Goal: Information Seeking & Learning: Check status

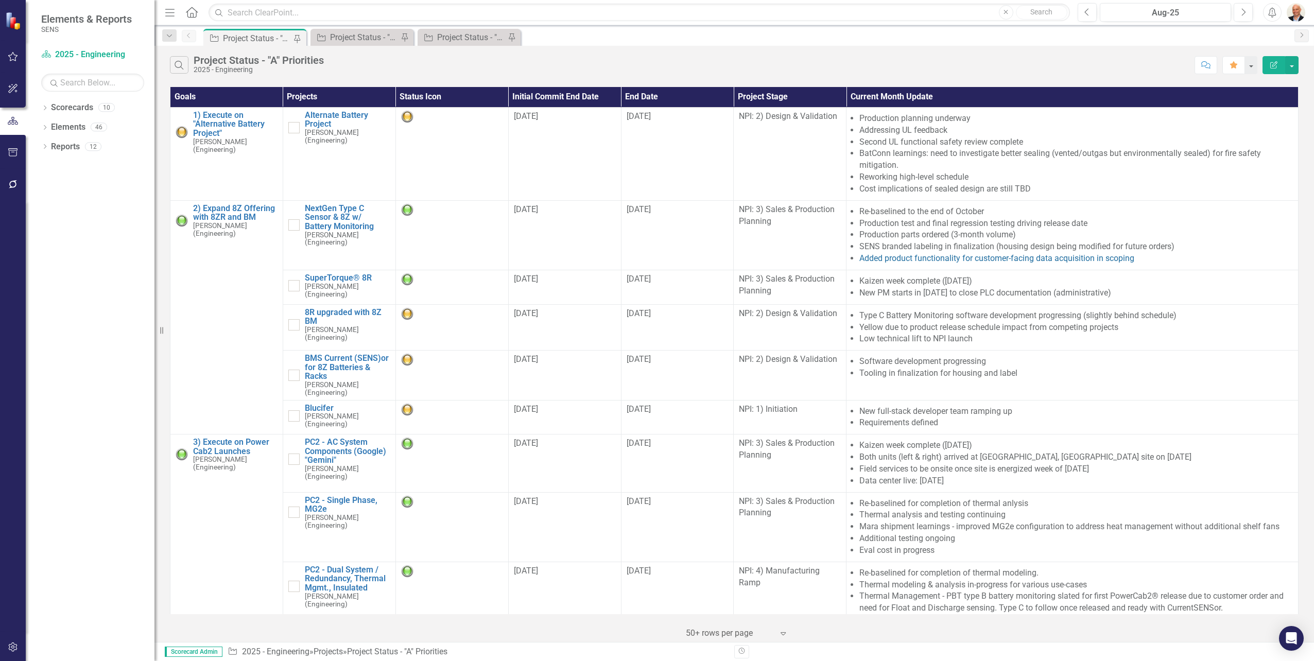
drag, startPoint x: 157, startPoint y: 231, endPoint x: 117, endPoint y: 234, distance: 39.7
click at [117, 234] on div "Elements & Reports SENS Scorecard 2025 - Engineering Search Dropdown Scorecards…" at bounding box center [77, 330] width 154 height 661
click at [1051, 12] on icon "Next" at bounding box center [1243, 12] width 6 height 9
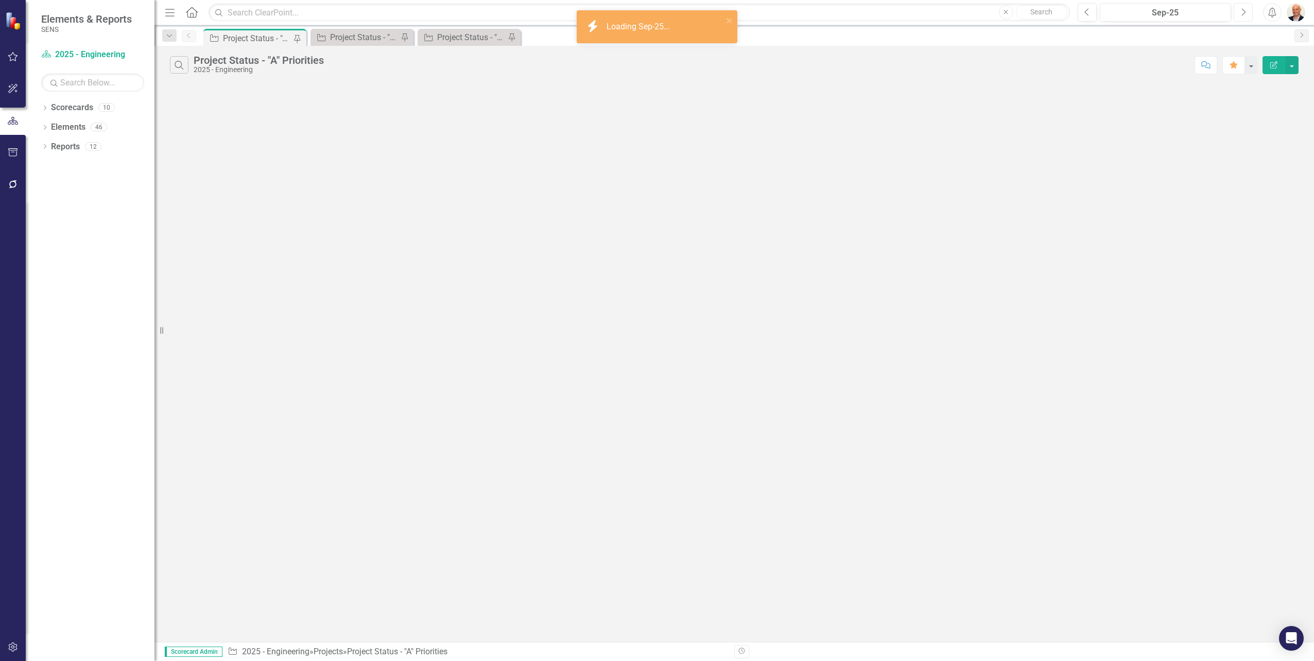
click at [1051, 12] on icon "Next" at bounding box center [1243, 12] width 6 height 9
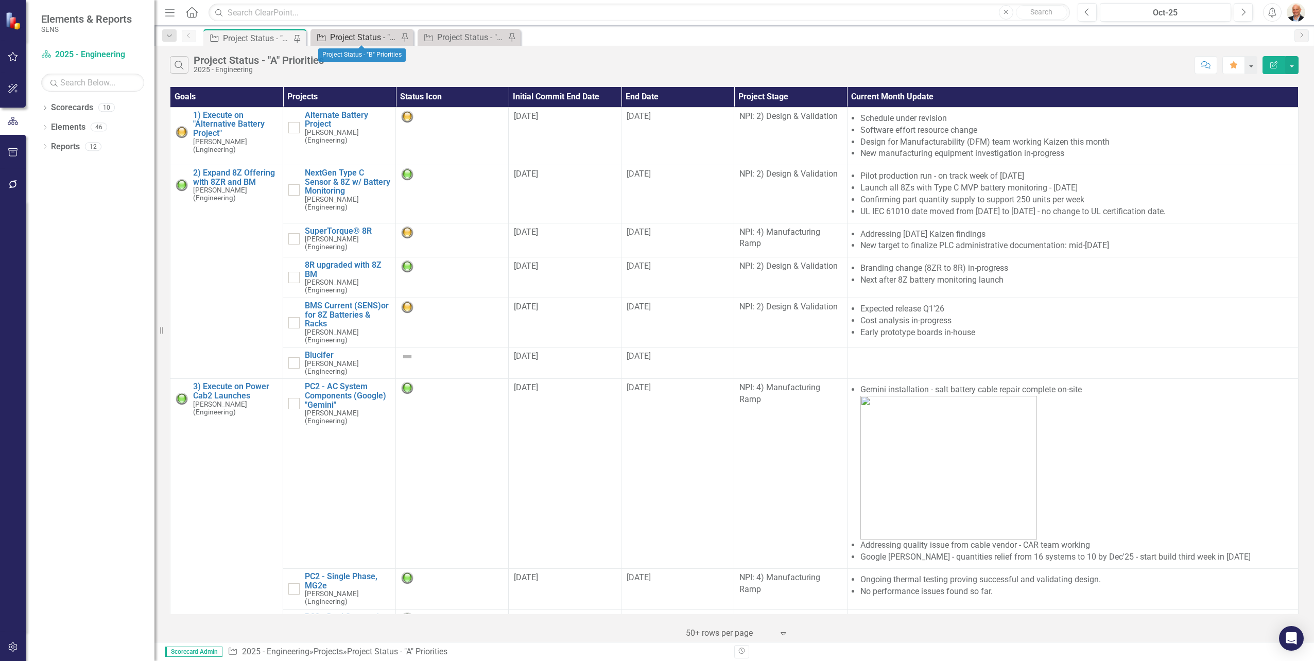
click at [365, 42] on div "Project Status - "B" Priorities" at bounding box center [364, 37] width 68 height 13
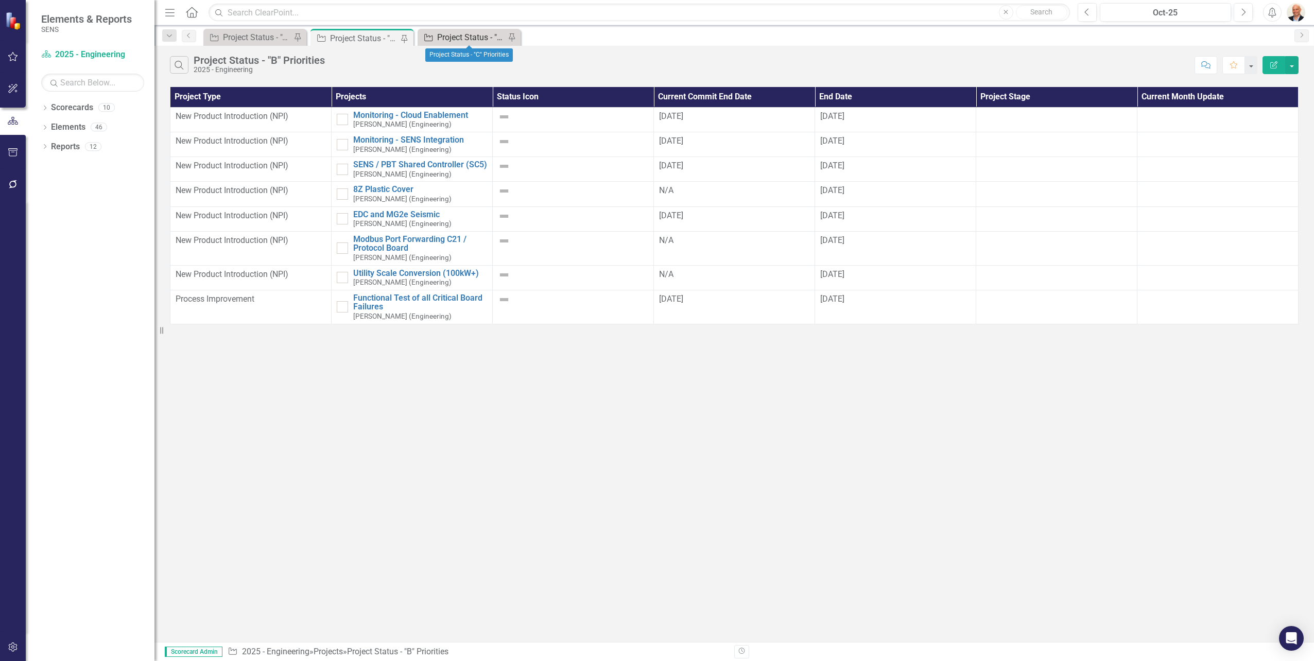
click at [447, 40] on div "Project Status - "C" Priorities" at bounding box center [471, 37] width 68 height 13
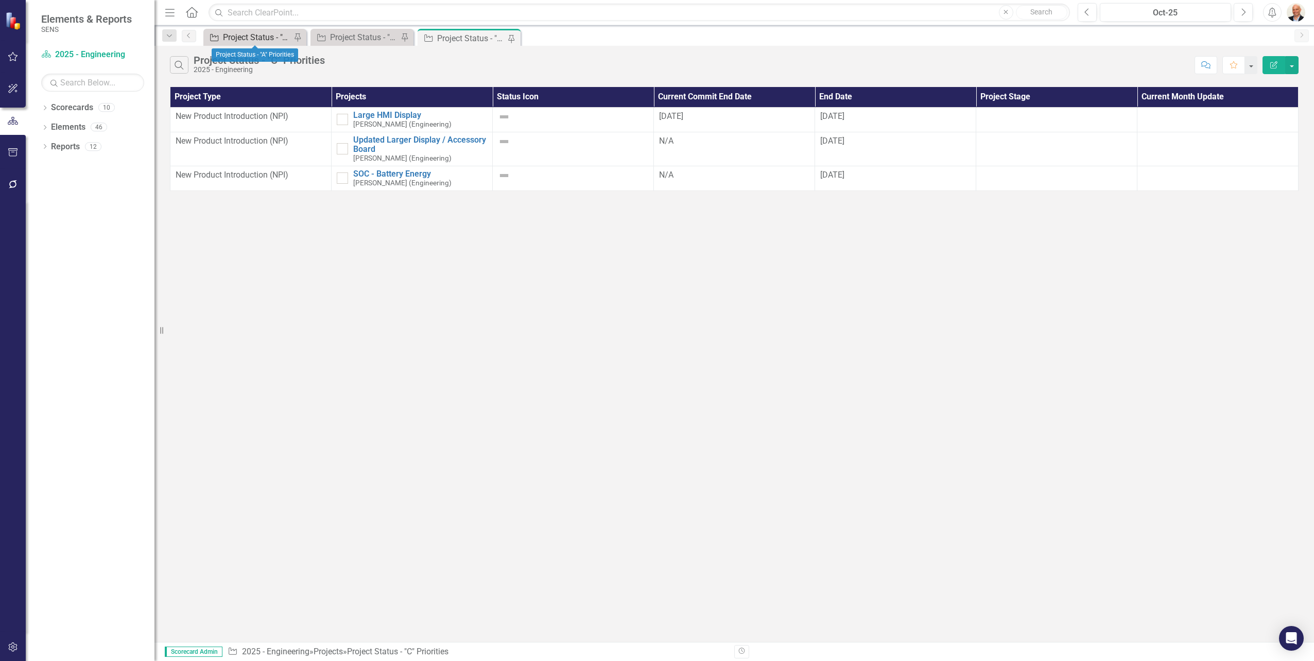
click at [274, 43] on div "Project Status - "A" Priorities" at bounding box center [257, 37] width 68 height 13
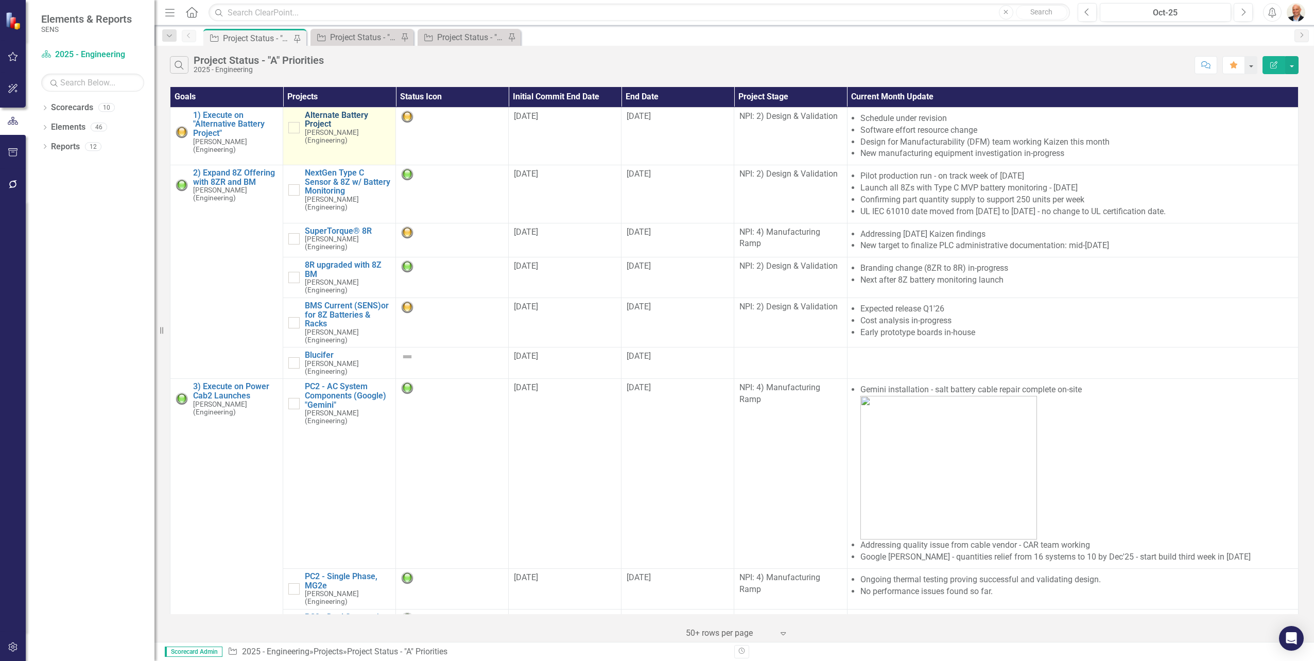
click at [338, 114] on link "Alternate Battery Project" at bounding box center [347, 120] width 85 height 18
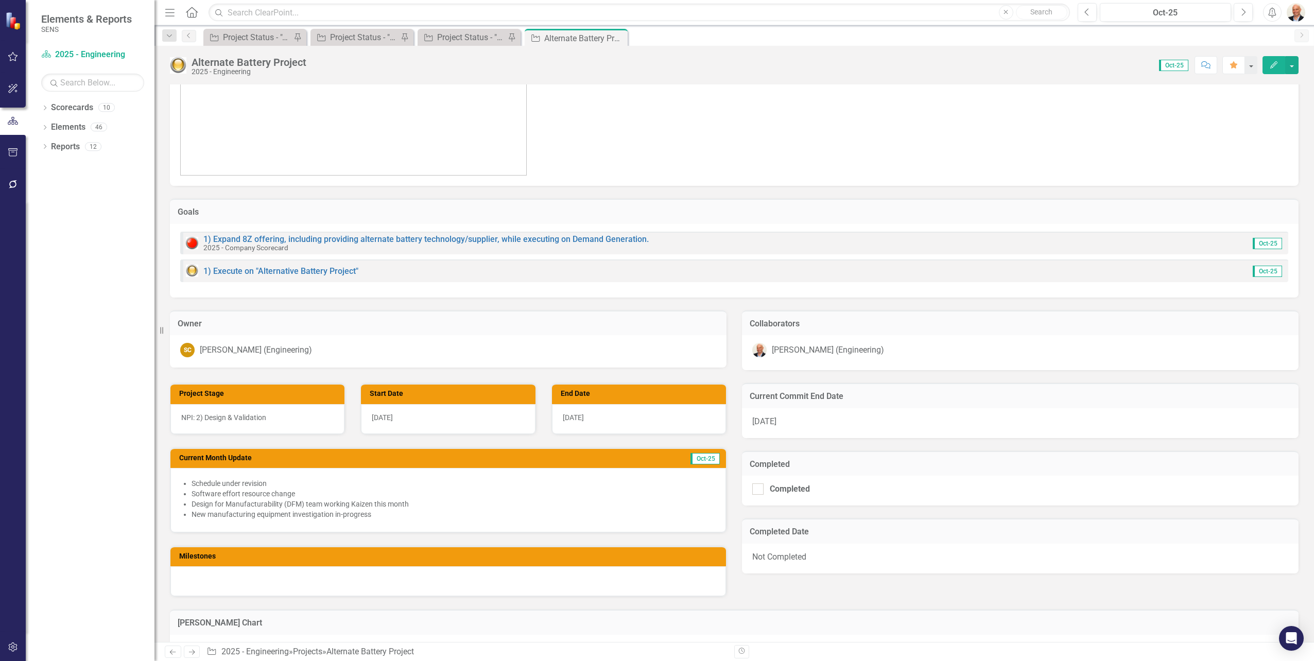
scroll to position [64, 0]
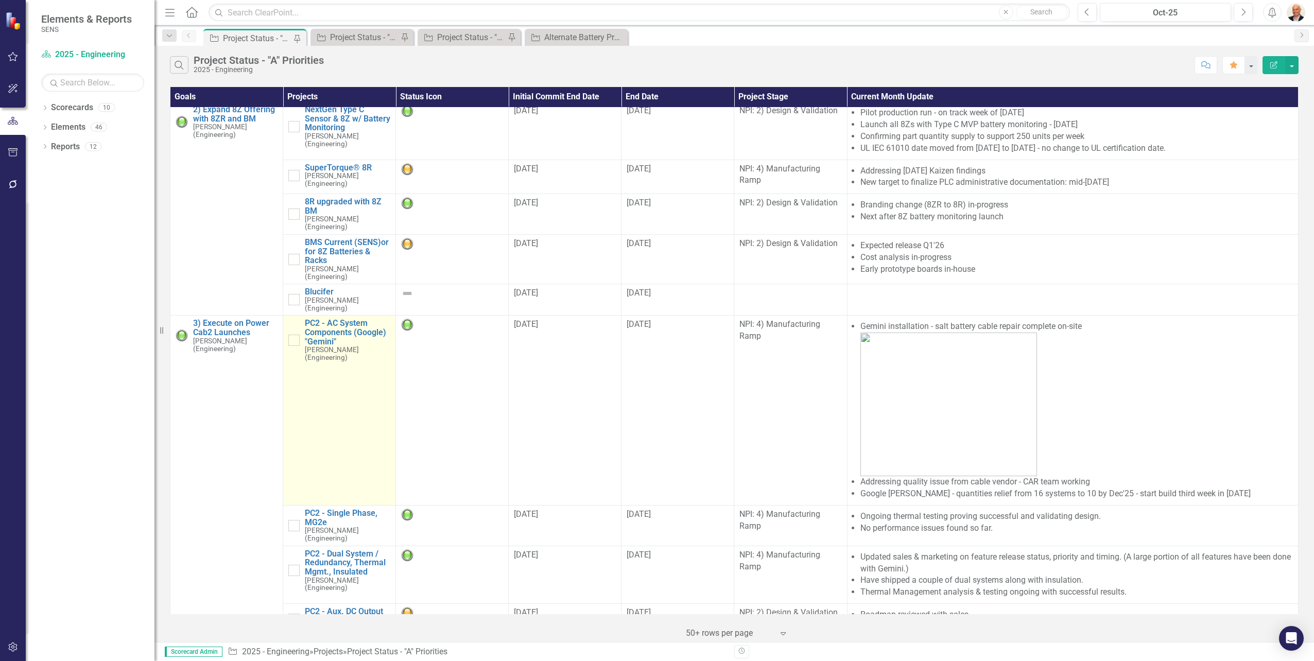
scroll to position [154, 0]
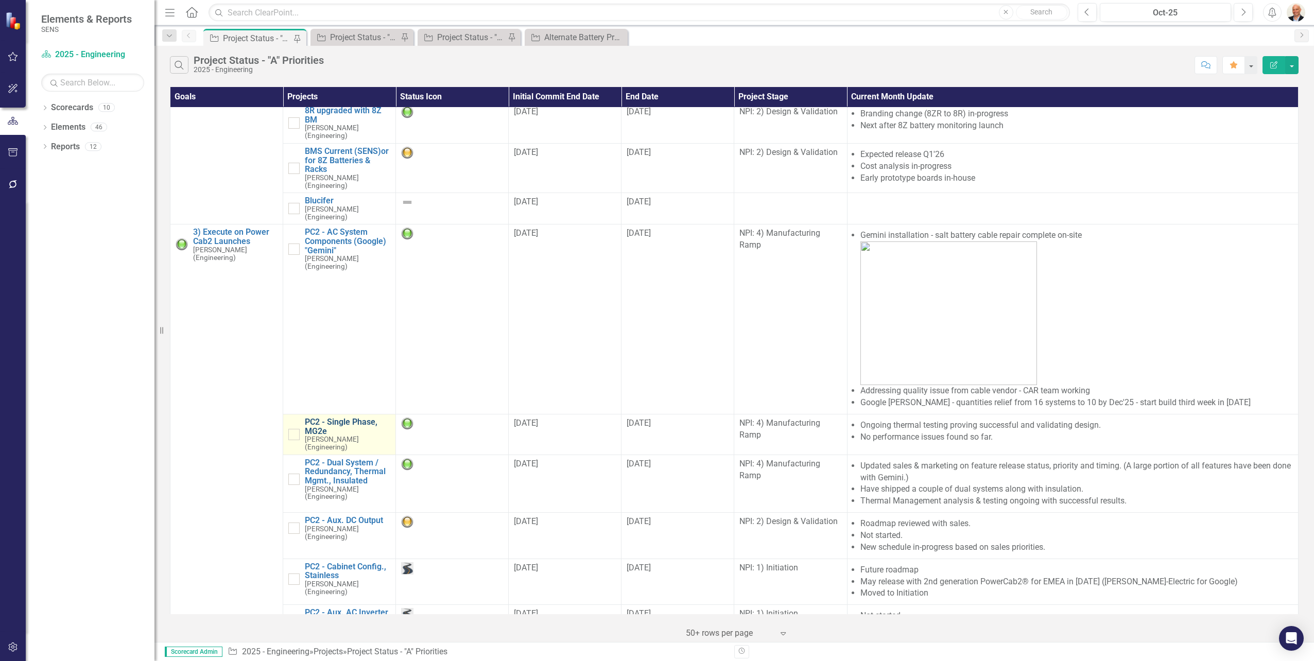
click at [344, 418] on link "PC2 - Single Phase, MG2e" at bounding box center [347, 427] width 85 height 18
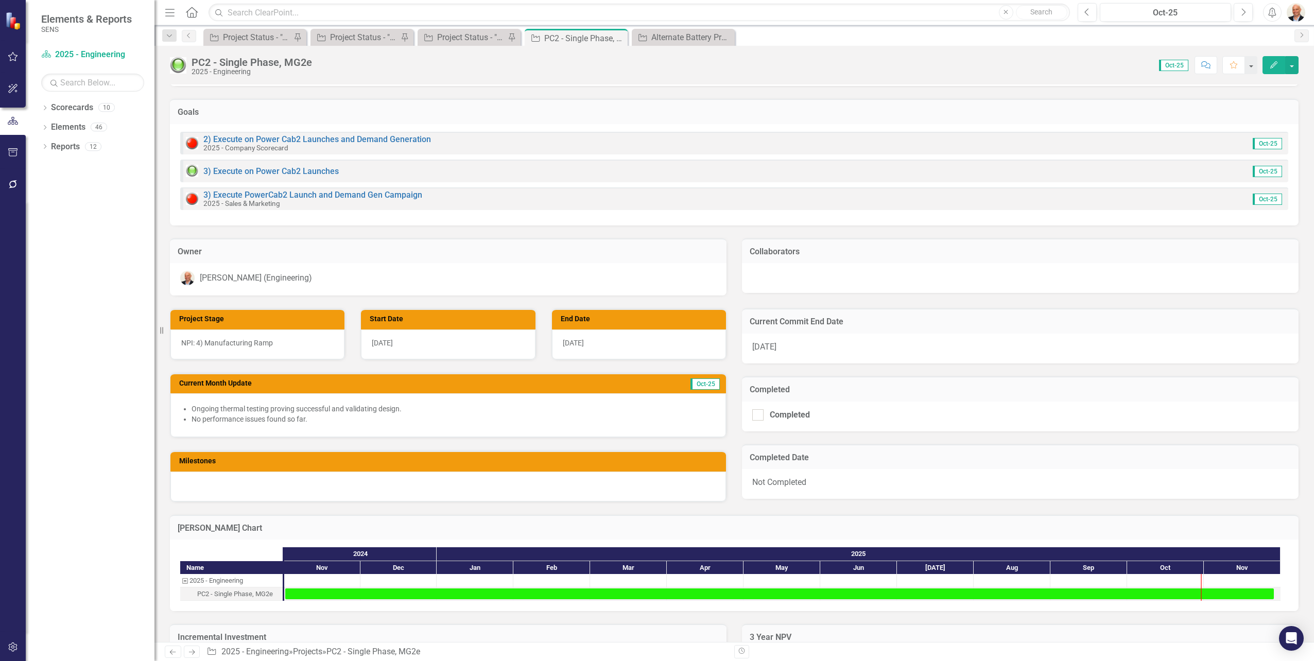
scroll to position [114, 0]
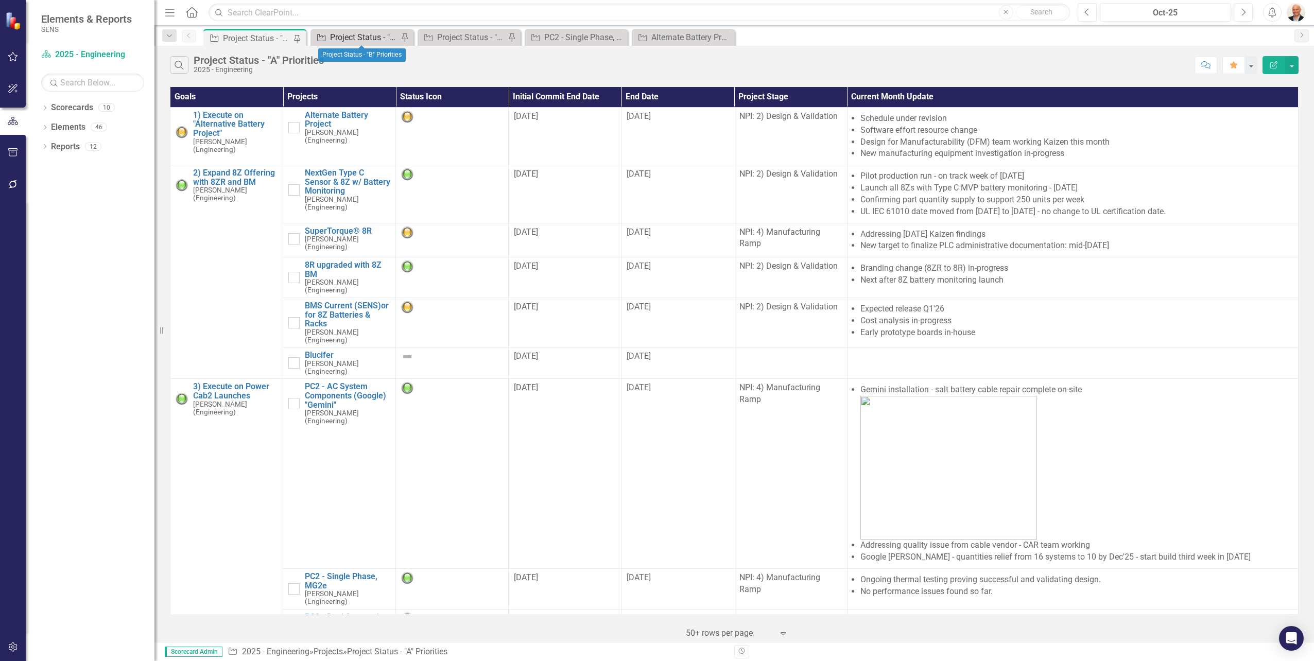
click at [361, 36] on div "Project Status - "B" Priorities" at bounding box center [364, 37] width 68 height 13
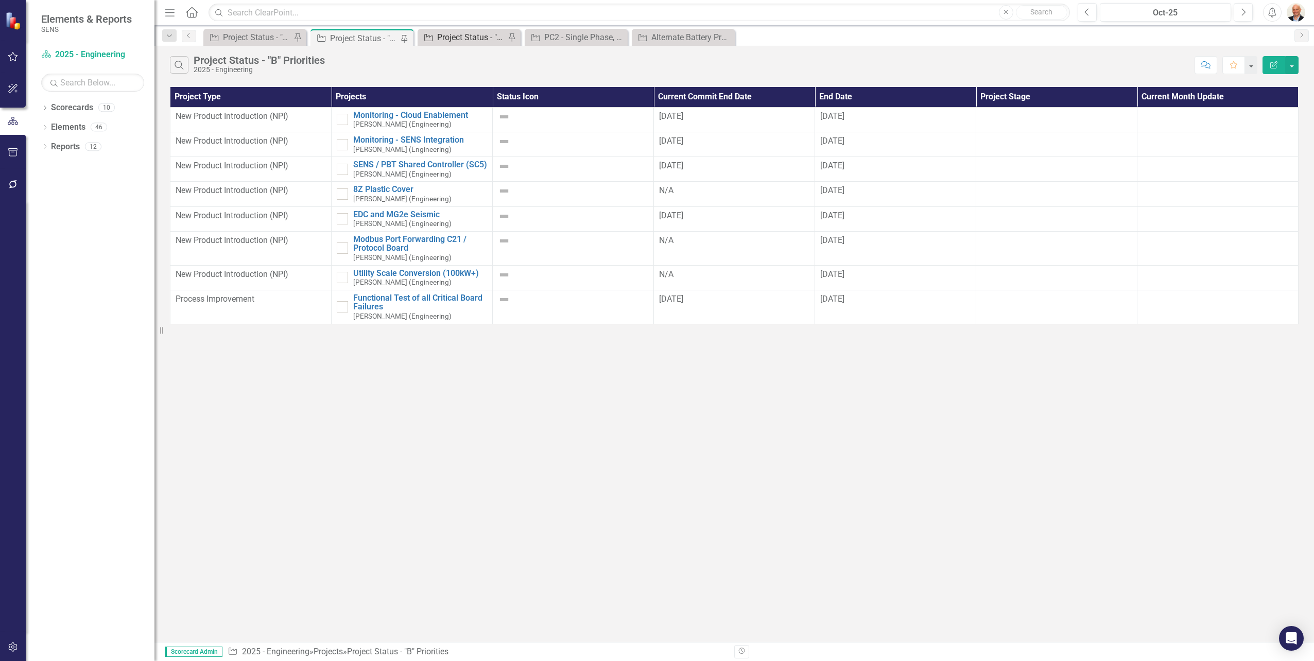
click at [465, 34] on div "Project Status - "C" Priorities" at bounding box center [471, 37] width 68 height 13
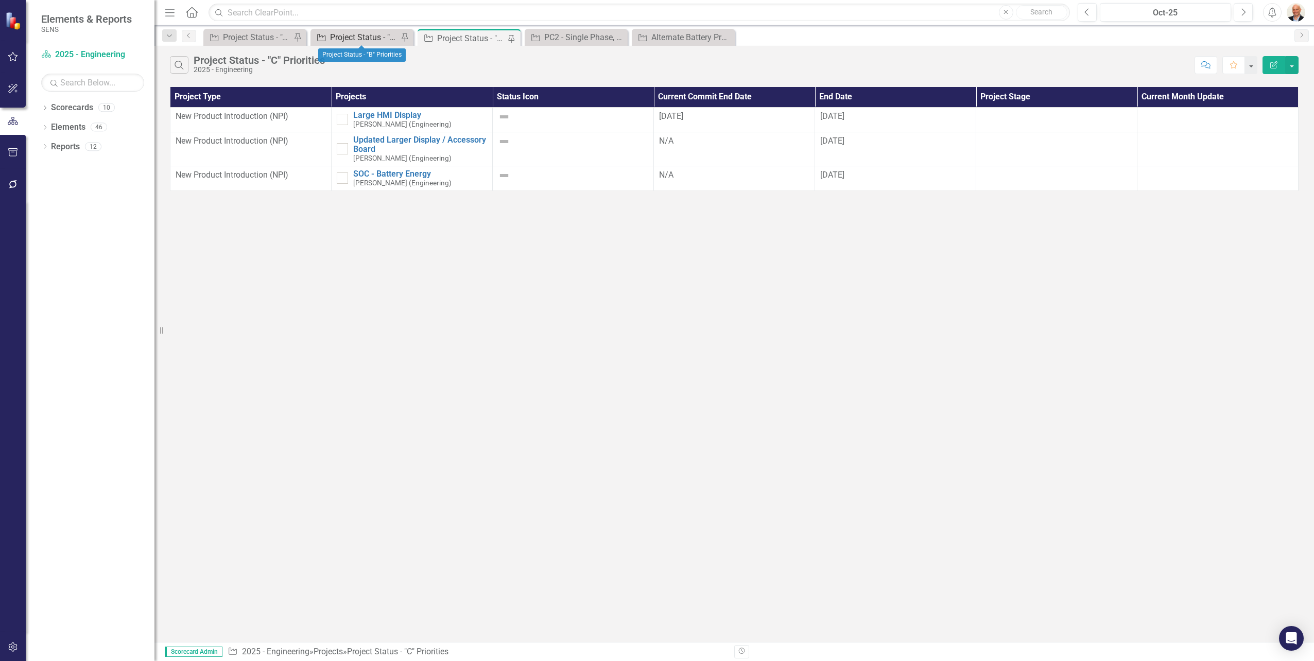
click at [357, 33] on div "Project Status - "B" Priorities" at bounding box center [364, 37] width 68 height 13
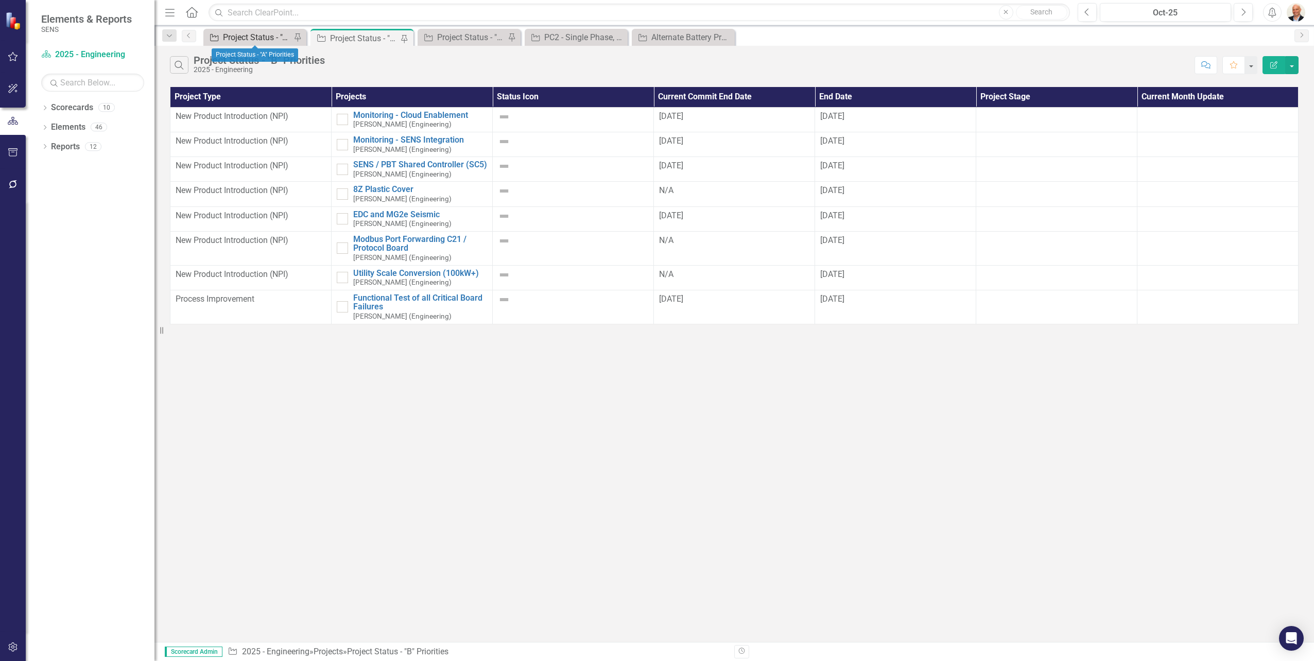
click at [255, 35] on div "Project Status - "A" Priorities" at bounding box center [257, 37] width 68 height 13
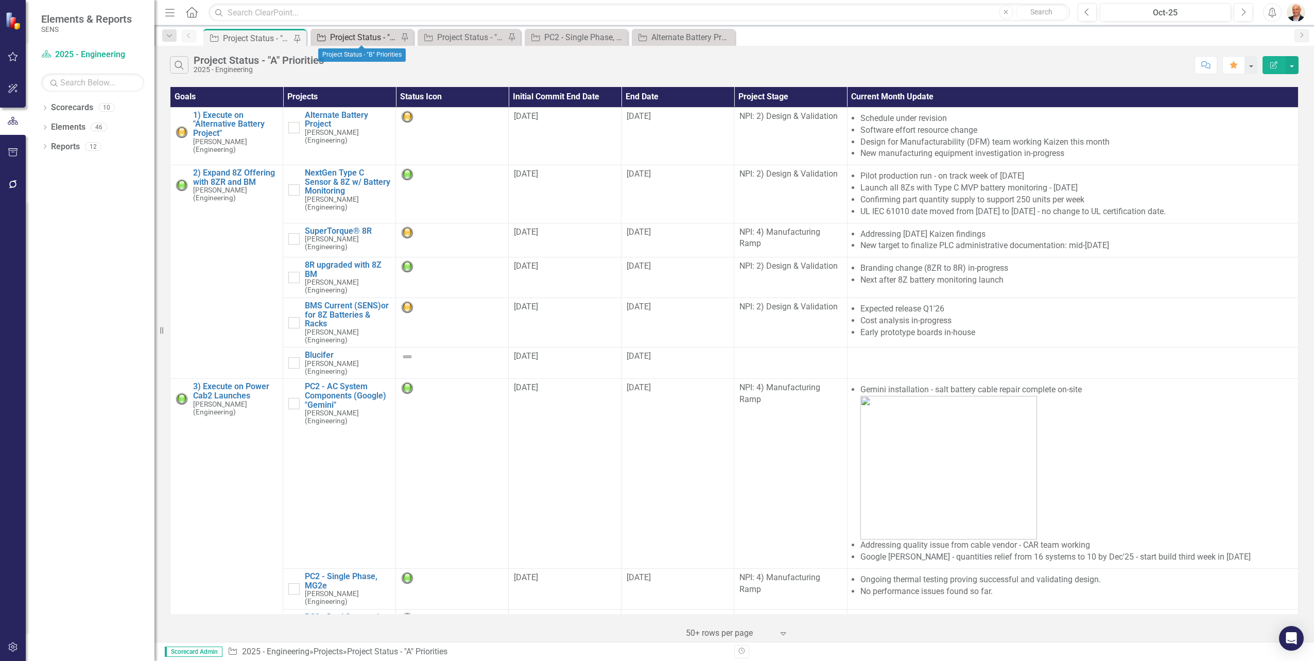
click at [373, 38] on div "Project Status - "B" Priorities" at bounding box center [364, 37] width 68 height 13
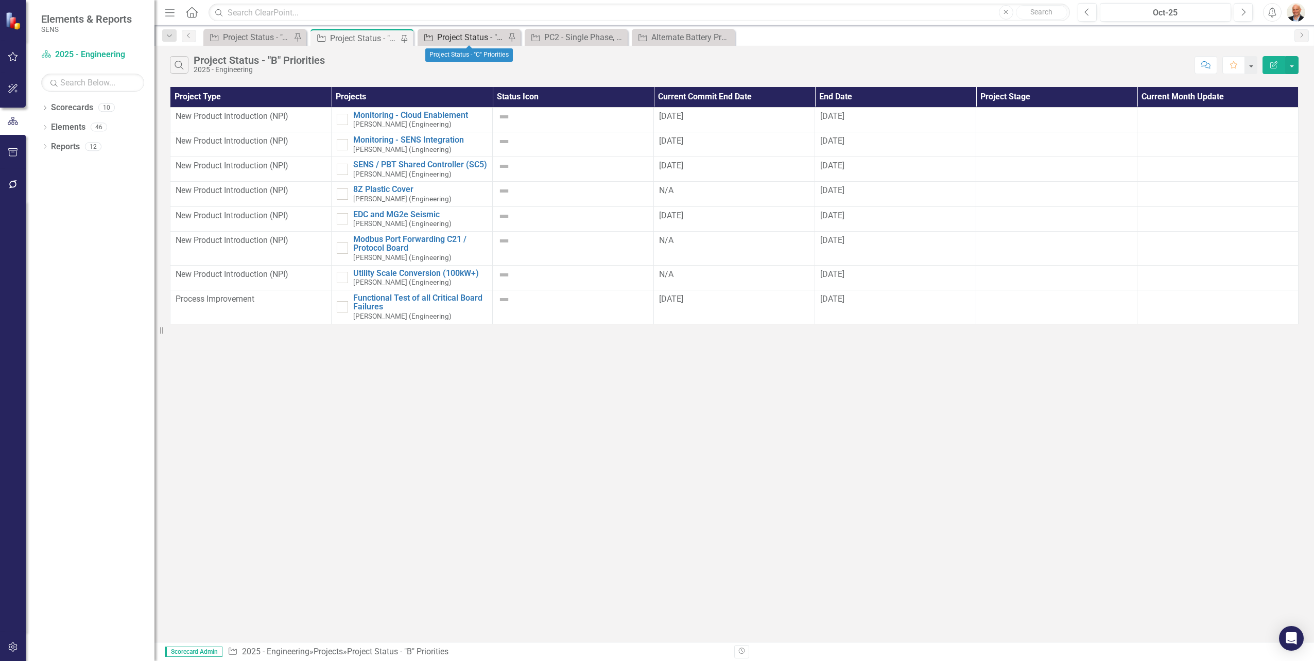
click at [463, 39] on div "Project Status - "C" Priorities" at bounding box center [471, 37] width 68 height 13
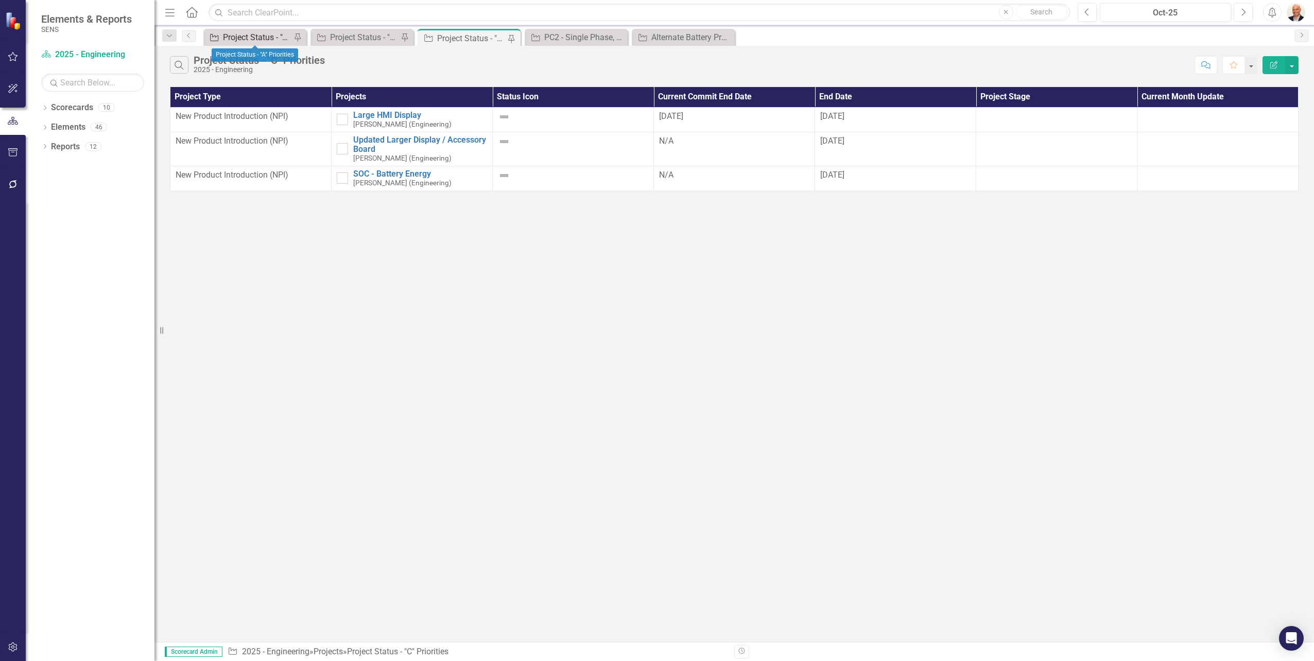
click at [264, 38] on div "Project Status - "A" Priorities" at bounding box center [257, 37] width 68 height 13
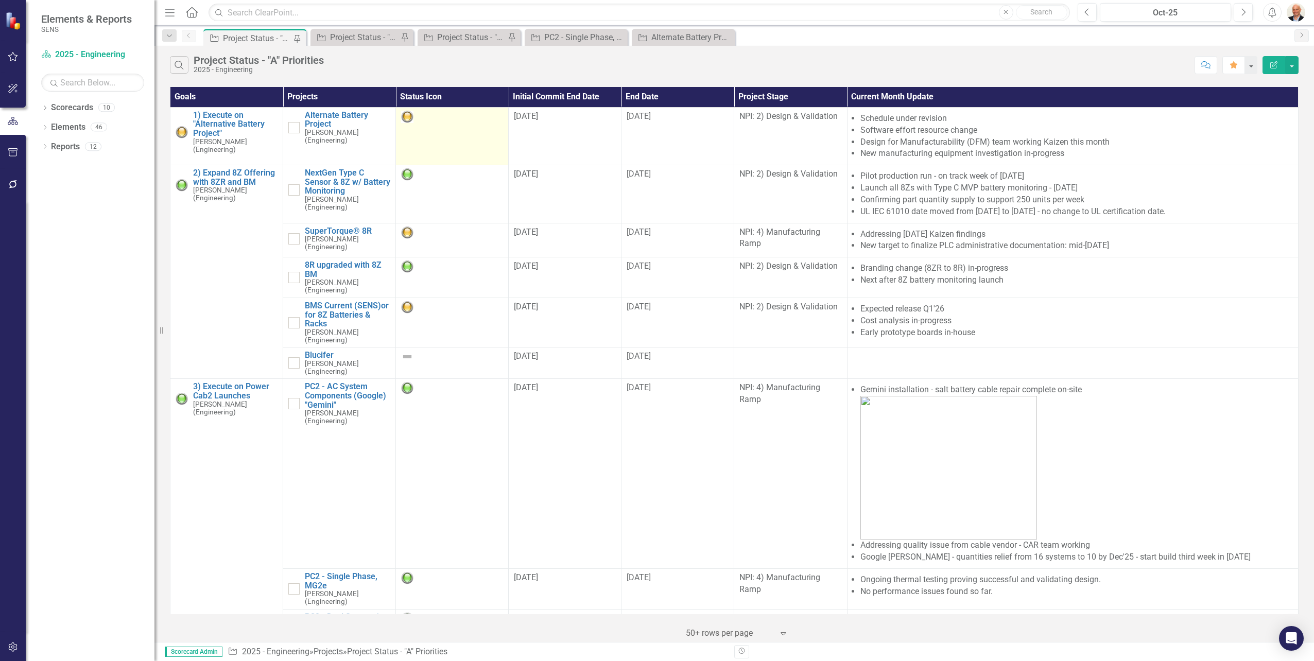
click at [409, 118] on img at bounding box center [407, 117] width 12 height 12
click at [409, 116] on img at bounding box center [407, 117] width 12 height 12
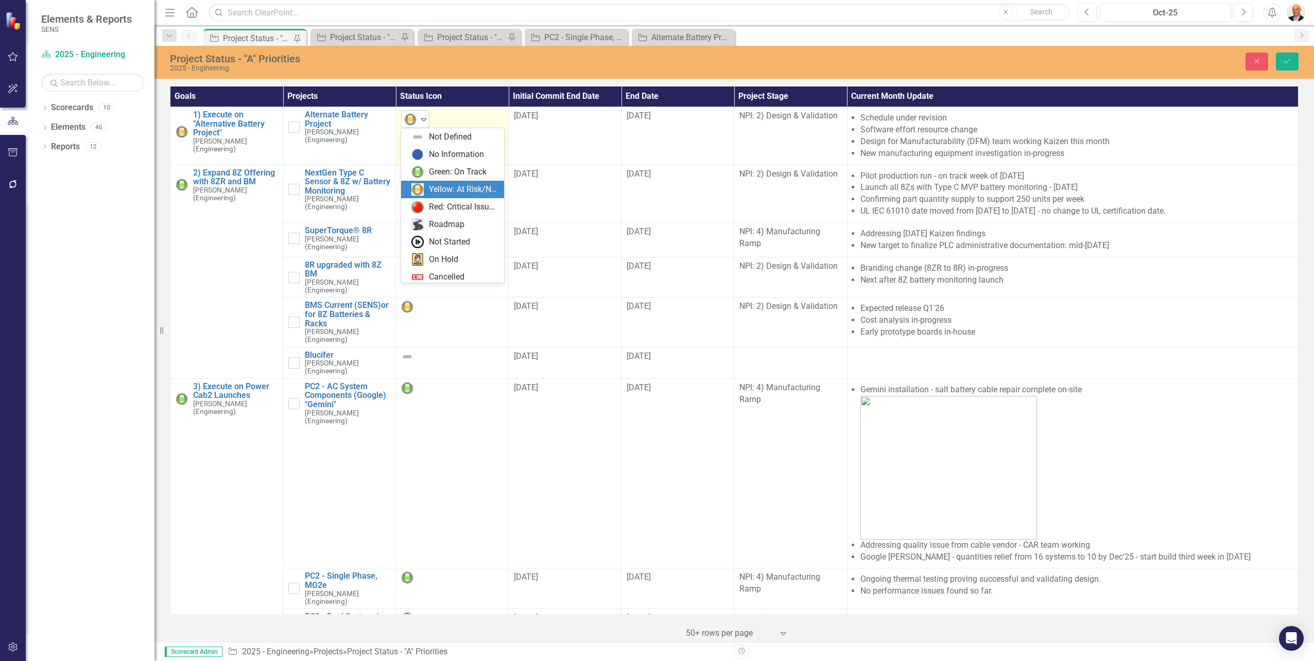
click at [425, 124] on div "Expand" at bounding box center [424, 119] width 10 height 17
click at [470, 194] on div "Yellow: At Risk/Needs Attention" at bounding box center [463, 190] width 69 height 12
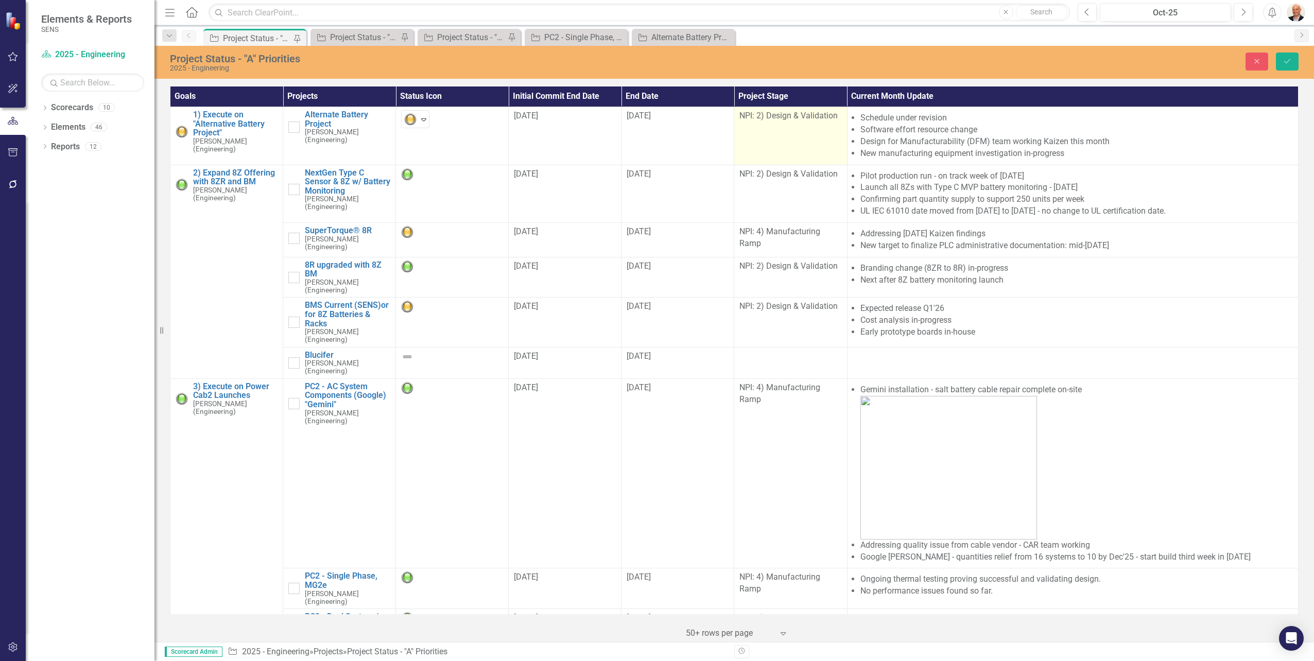
click at [783, 119] on span "NPI: 2) Design & Validation" at bounding box center [788, 116] width 98 height 10
drag, startPoint x: 783, startPoint y: 119, endPoint x: 832, endPoint y: 119, distance: 48.9
click at [832, 119] on icon "Expand" at bounding box center [831, 119] width 10 height 8
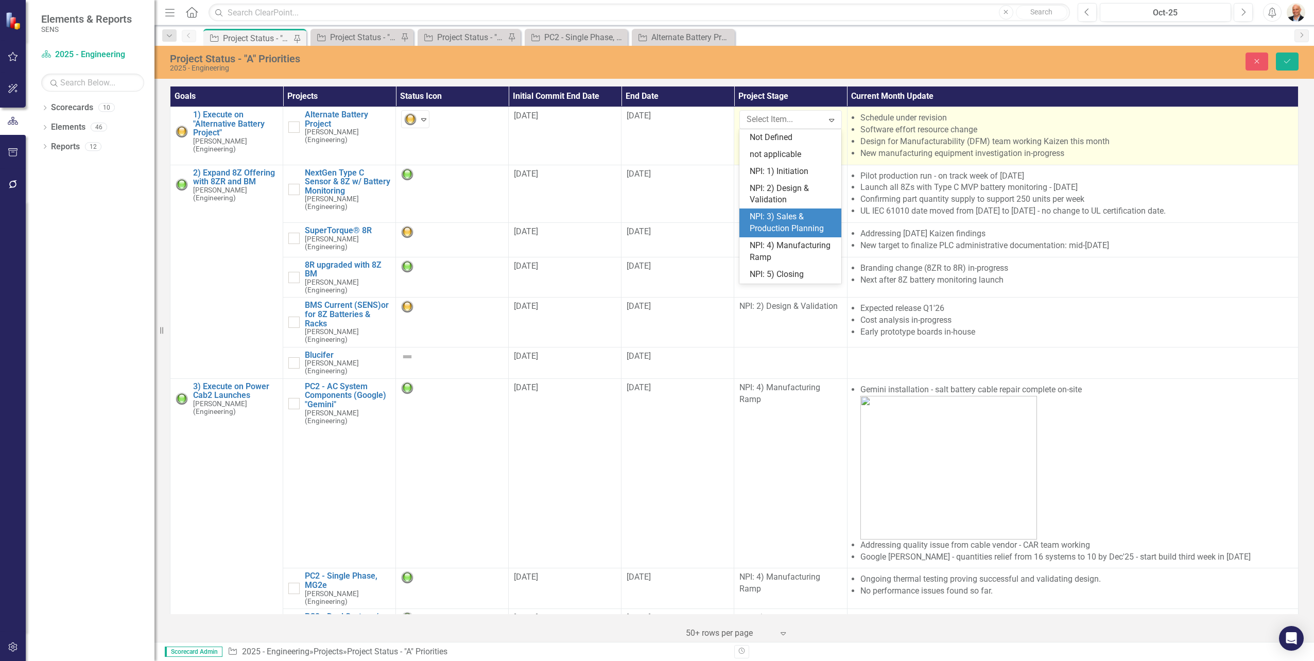
click at [970, 148] on li "New manufacturing equipment investigation in-progress" at bounding box center [1076, 154] width 433 height 12
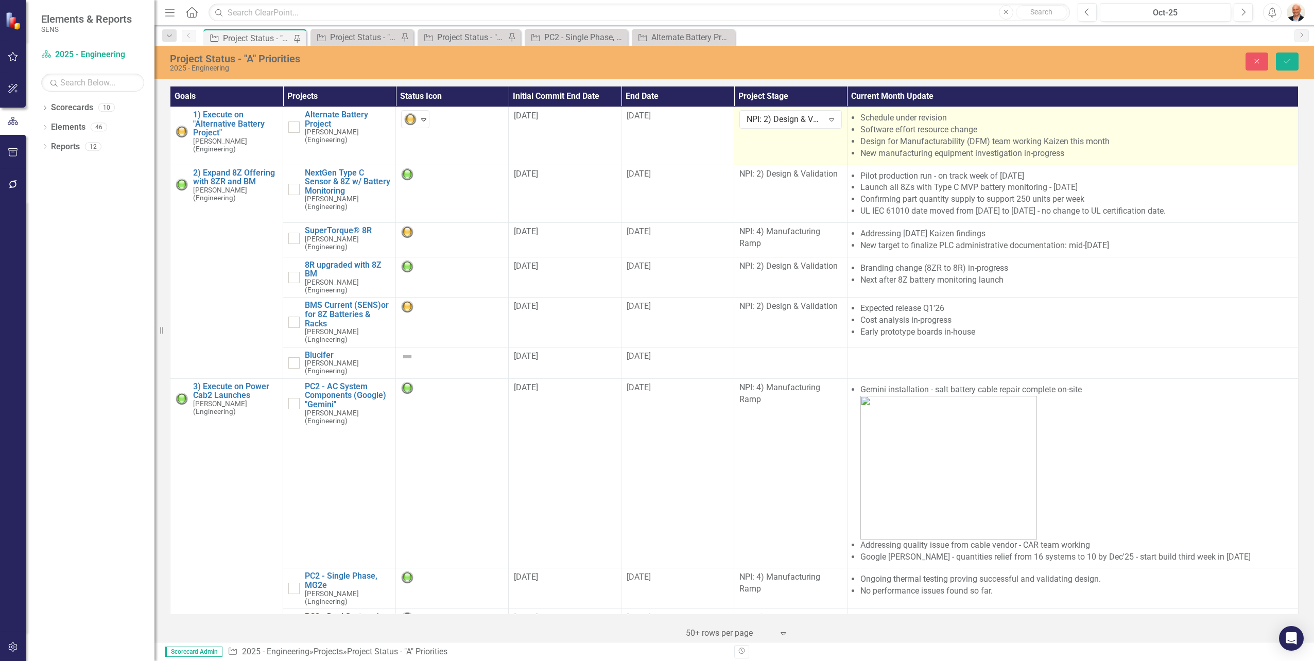
click at [903, 145] on li "Design for Manufacturability (DFM) team working Kaizen this month" at bounding box center [1076, 142] width 433 height 12
click at [948, 148] on li "New manufacturing equipment investigation in-progress" at bounding box center [1076, 154] width 433 height 12
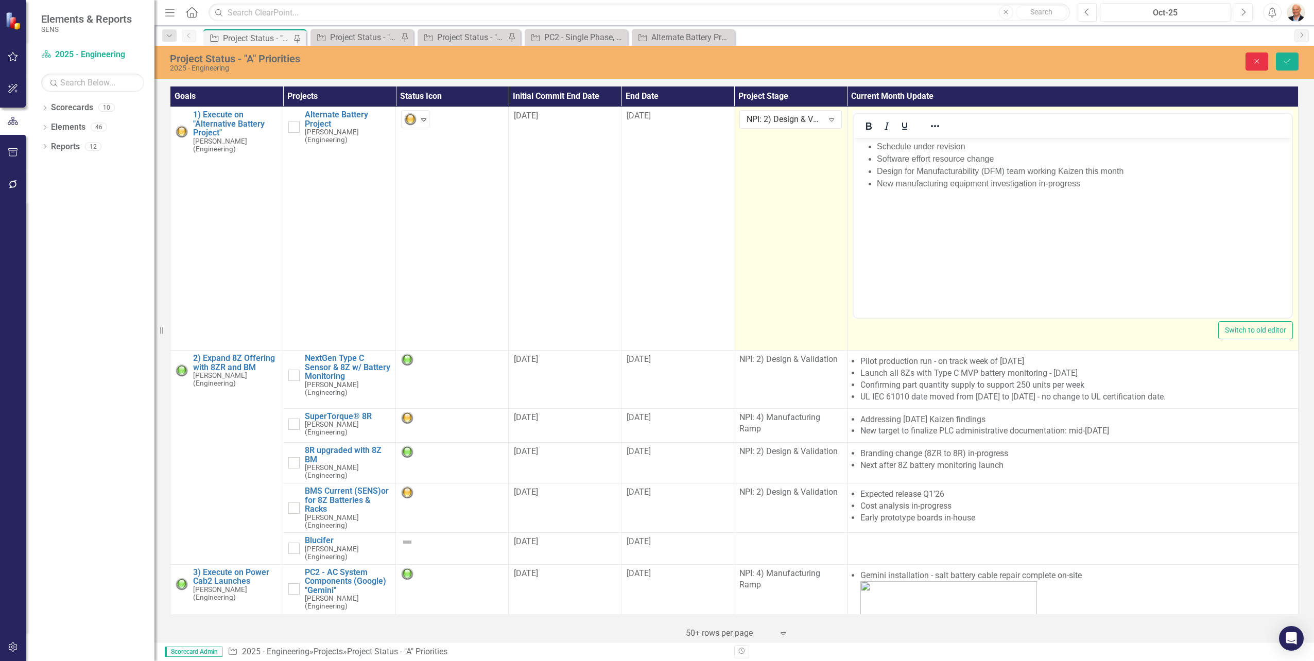
click at [1051, 64] on icon "Close" at bounding box center [1256, 61] width 9 height 7
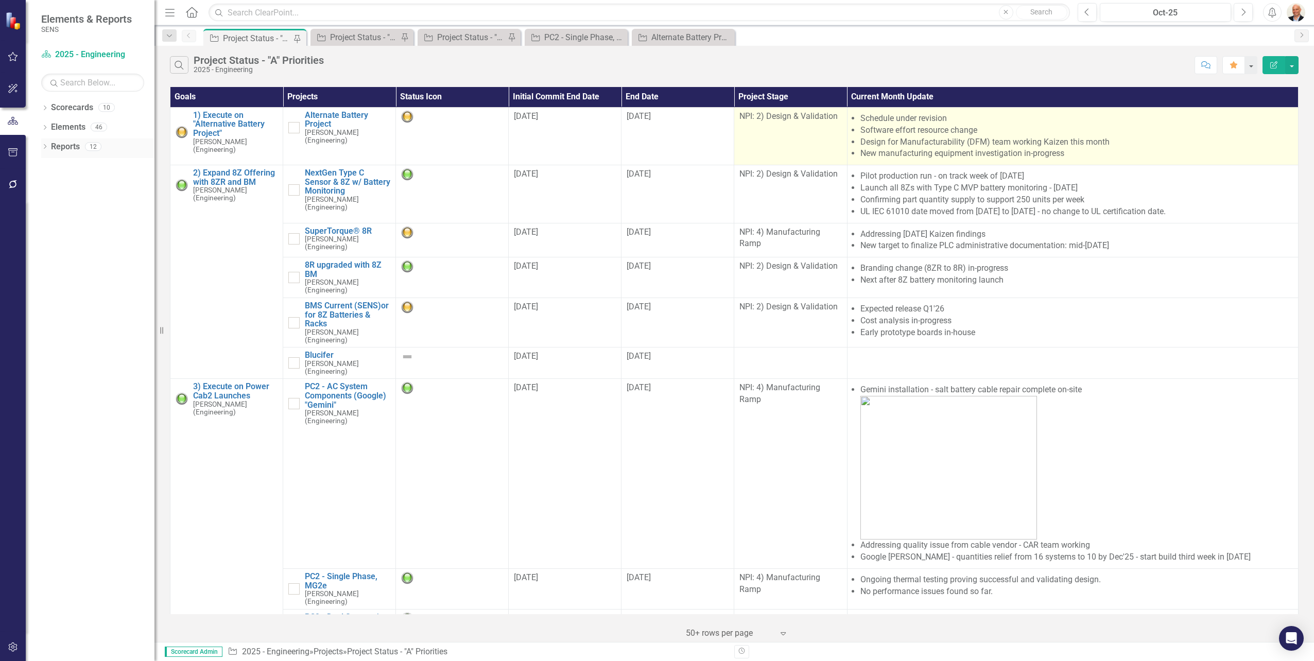
click at [41, 146] on icon "Dropdown" at bounding box center [44, 148] width 7 height 6
click at [46, 107] on icon at bounding box center [45, 108] width 3 height 5
click at [52, 128] on icon "Dropdown" at bounding box center [50, 127] width 8 height 6
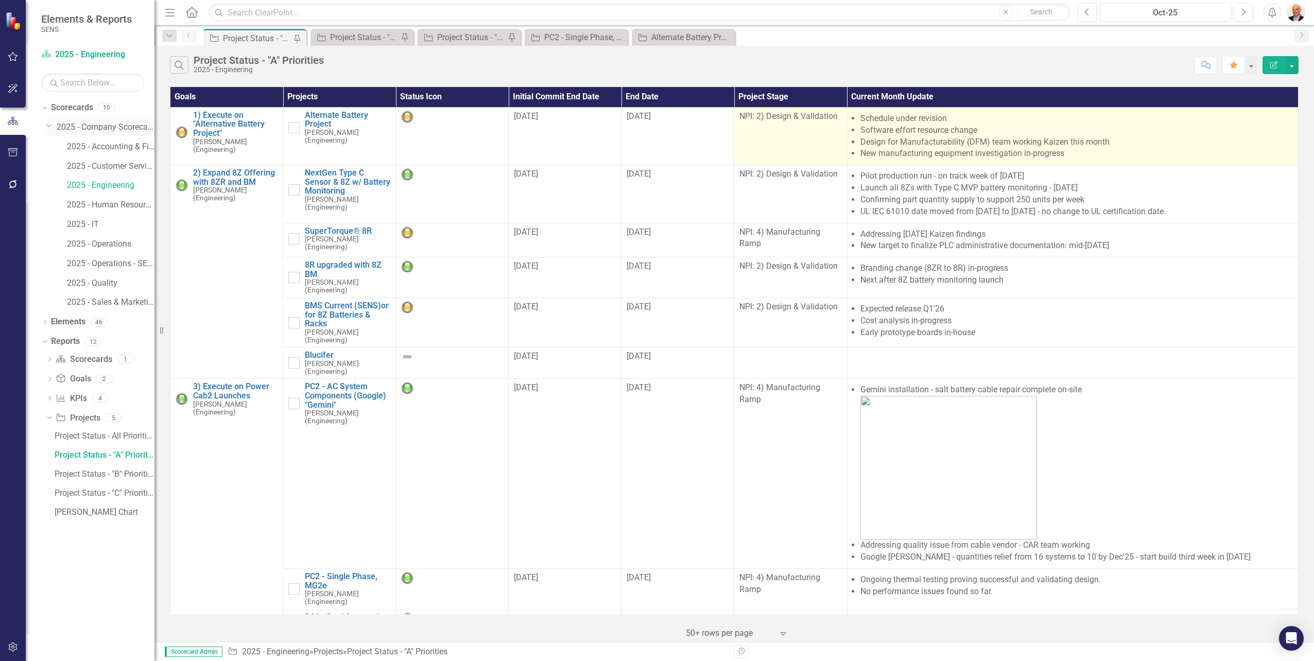
click at [92, 127] on link "2025 - Company Scorecard" at bounding box center [106, 128] width 98 height 12
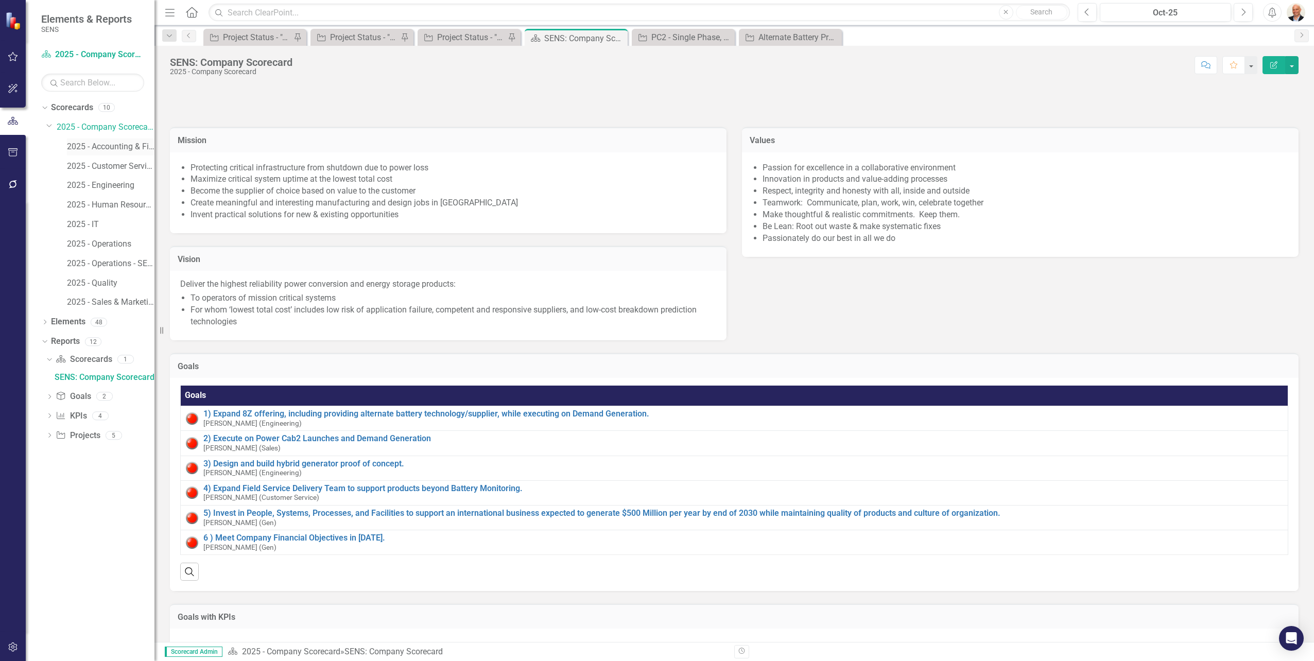
click at [105, 146] on link "2025 - Accounting & Finance" at bounding box center [111, 147] width 88 height 12
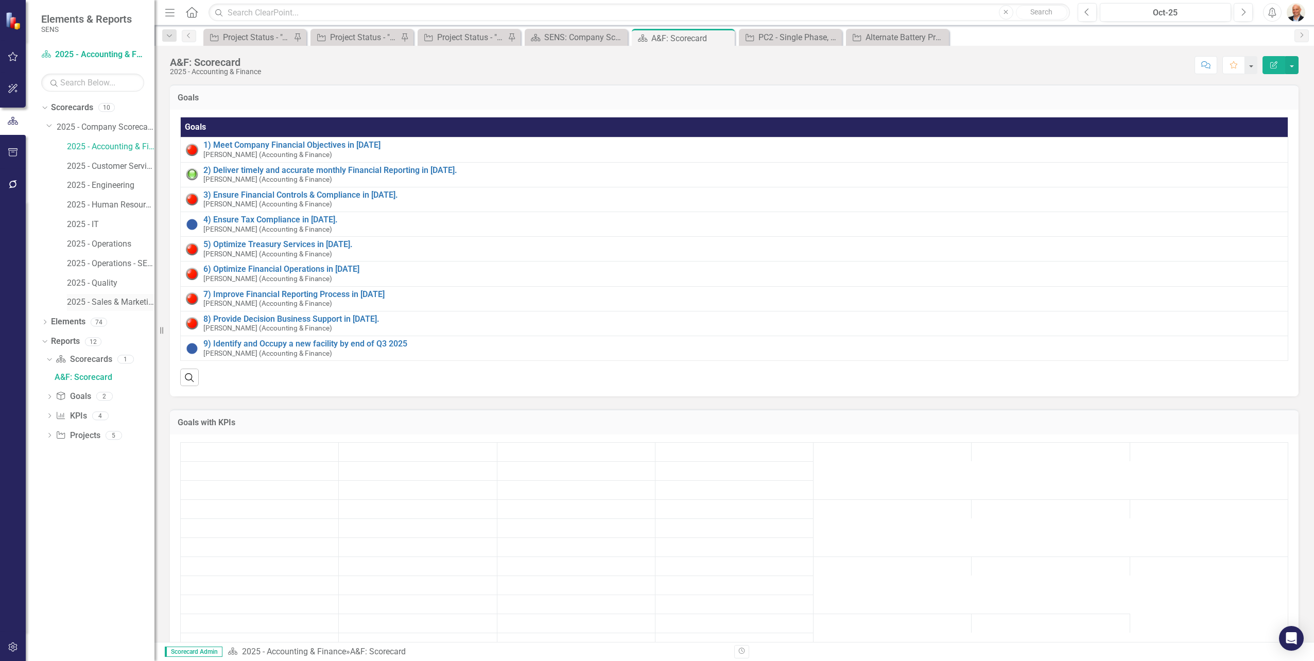
click at [100, 305] on link "2025 - Sales & Marketing" at bounding box center [111, 303] width 88 height 12
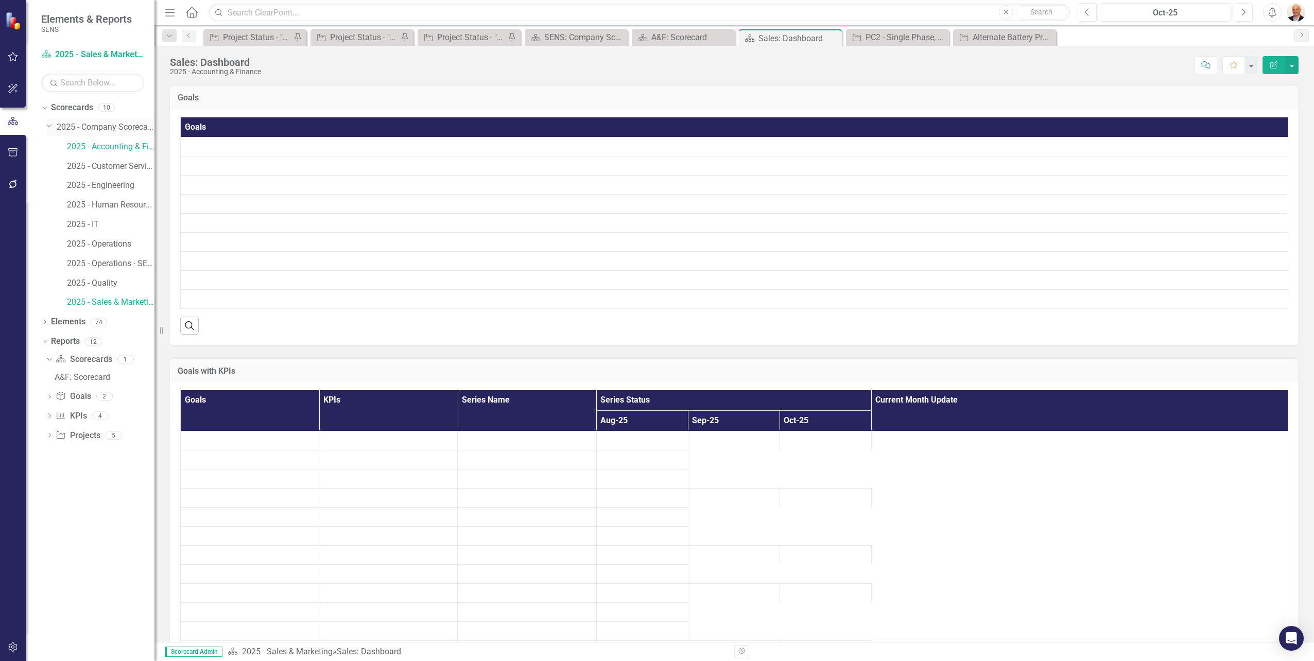
click at [113, 129] on link "2025 - Company Scorecard" at bounding box center [106, 128] width 98 height 12
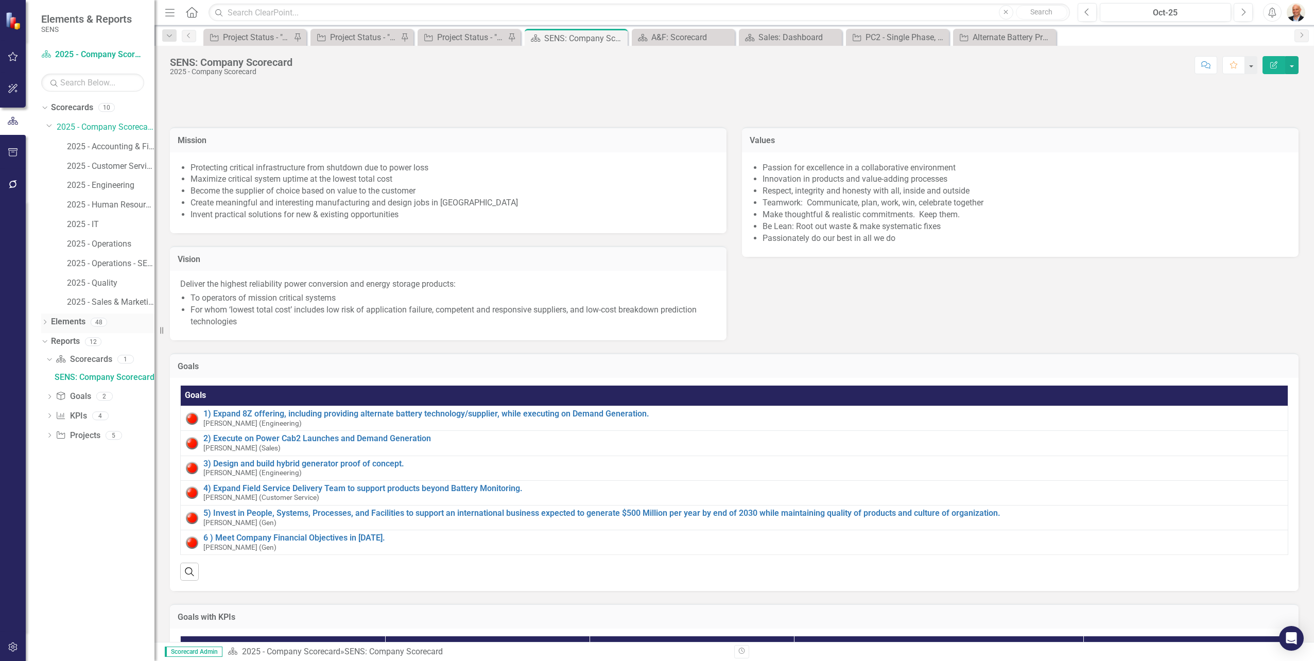
click at [44, 323] on icon "Dropdown" at bounding box center [44, 323] width 7 height 6
click at [53, 416] on div "Dropdown Scorecard Scorecards 1" at bounding box center [100, 420] width 109 height 20
click at [51, 419] on icon "Dropdown" at bounding box center [48, 417] width 6 height 7
click at [51, 419] on icon "Dropdown" at bounding box center [49, 419] width 7 height 6
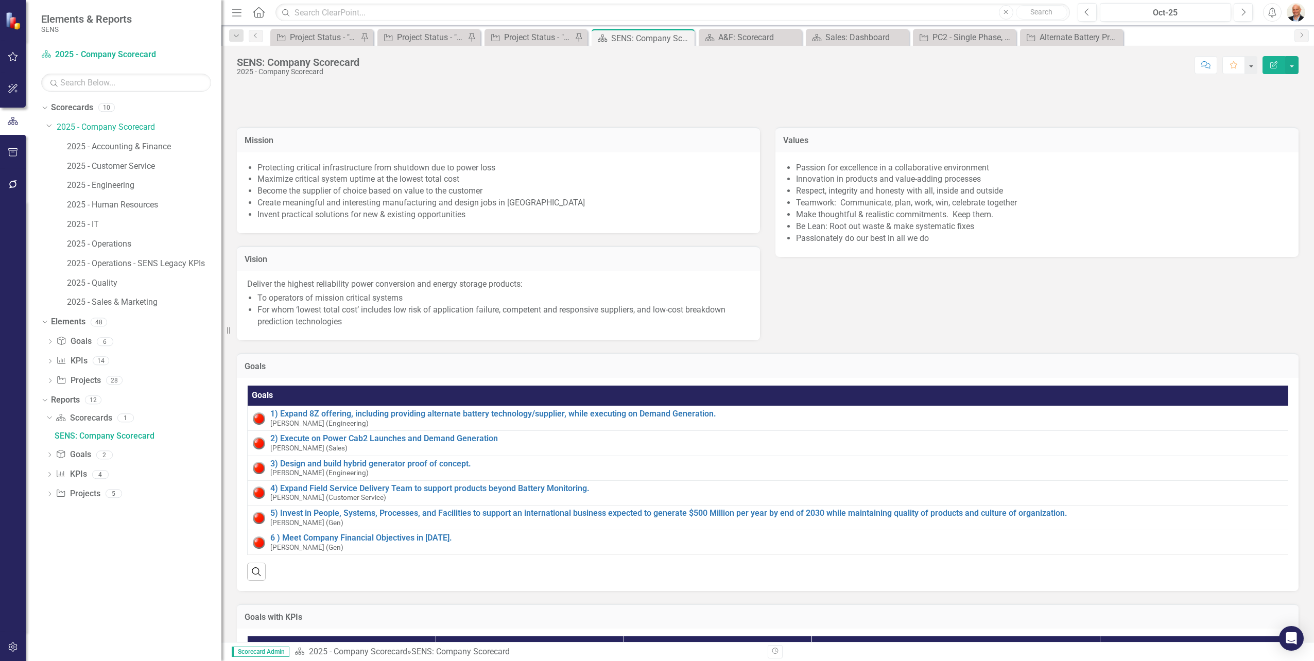
drag, startPoint x: 156, startPoint y: 498, endPoint x: 222, endPoint y: 525, distance: 71.4
click at [222, 525] on div "Resize" at bounding box center [225, 330] width 8 height 661
click at [324, 33] on div "Project Status - "A" Priorities" at bounding box center [324, 37] width 68 height 13
